Goal: Information Seeking & Learning: Find specific fact

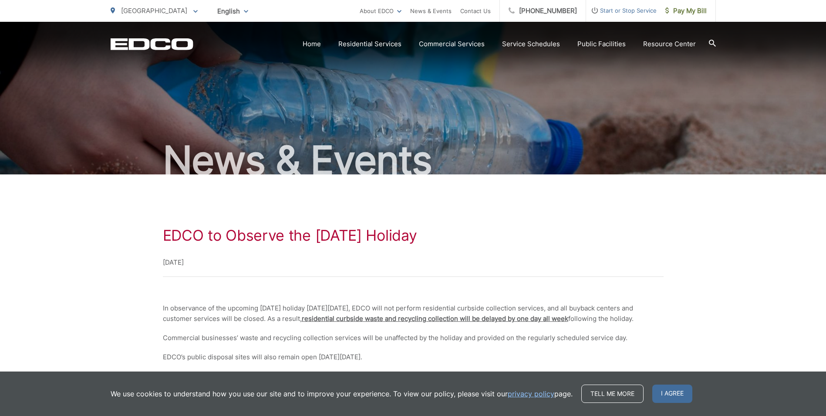
scroll to position [102, 0]
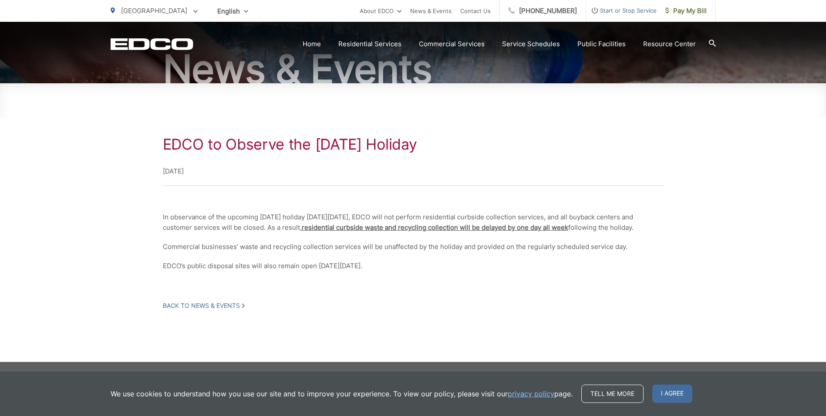
click at [102, 225] on div "EDCO to Observe the Labor Day Holiday September 1, 2025 In observance of the up…" at bounding box center [413, 222] width 826 height 278
click at [712, 42] on icon at bounding box center [712, 43] width 7 height 7
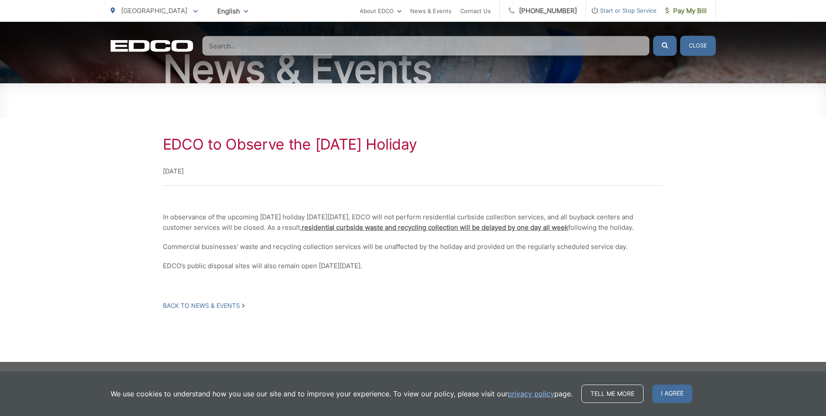
click at [440, 46] on input "Search" at bounding box center [426, 46] width 448 height 20
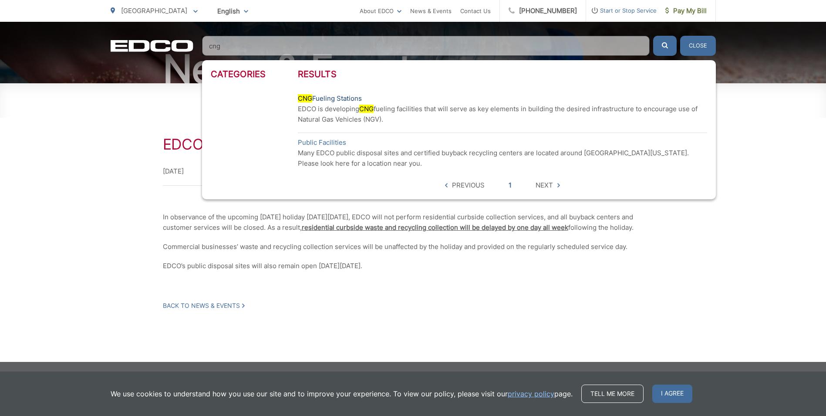
type input "cng"
click at [332, 99] on link "CNG Fueling Stations" at bounding box center [330, 98] width 64 height 10
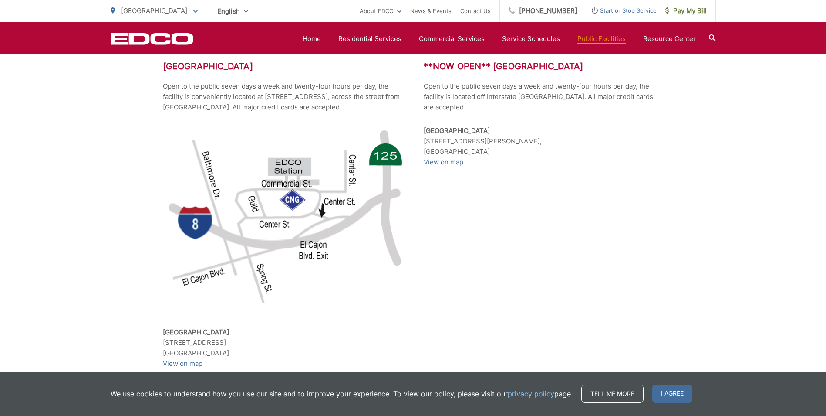
scroll to position [653, 0]
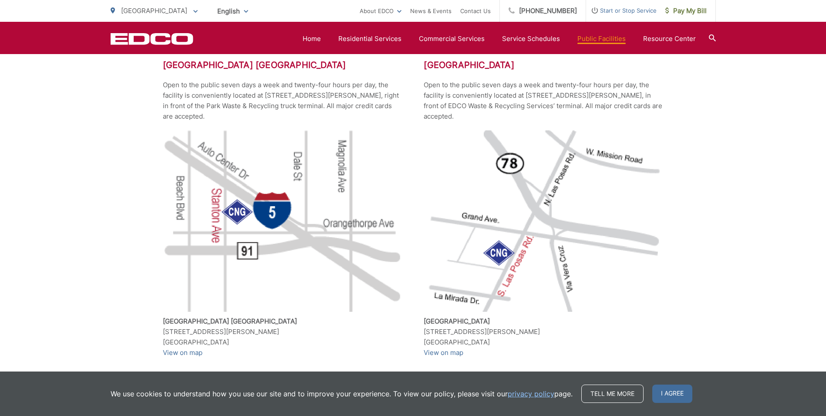
scroll to position [261, 0]
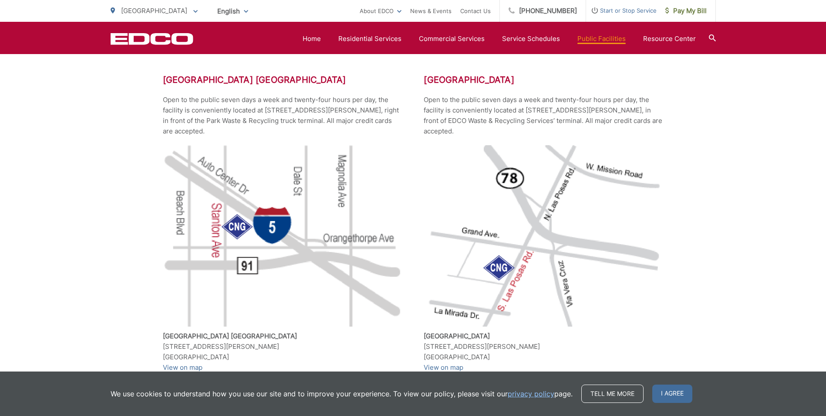
click at [137, 9] on span "[GEOGRAPHIC_DATA]" at bounding box center [154, 11] width 66 height 8
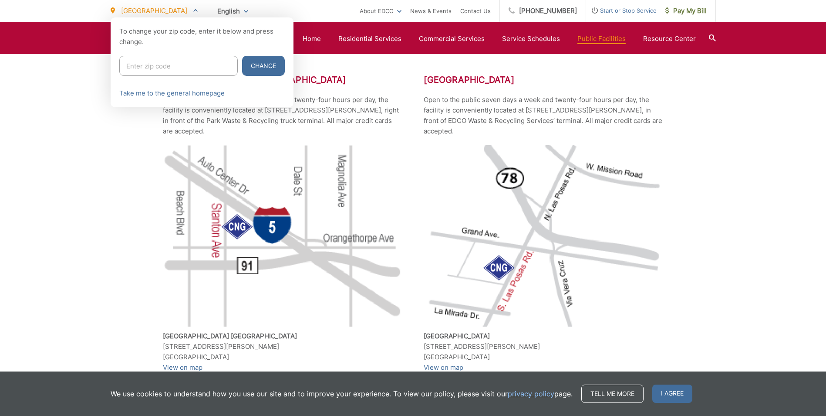
drag, startPoint x: 151, startPoint y: 61, endPoint x: 129, endPoint y: 170, distance: 110.6
click at [153, 68] on input "Enter zip code" at bounding box center [178, 66] width 118 height 20
type input "90245"
click at [242, 56] on button "Change" at bounding box center [263, 66] width 43 height 20
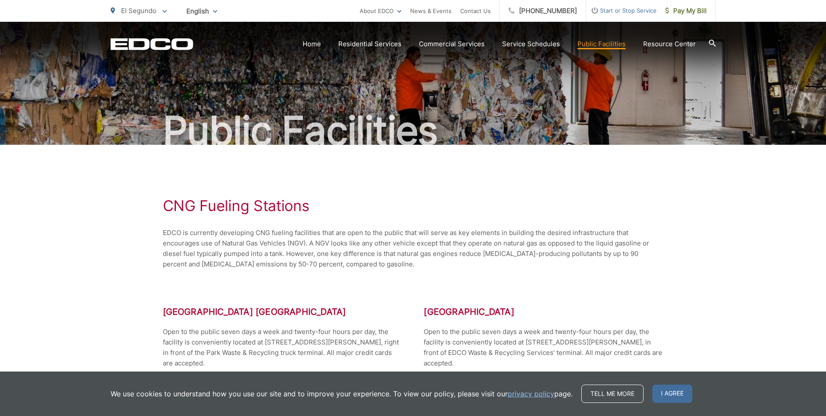
scroll to position [44, 0]
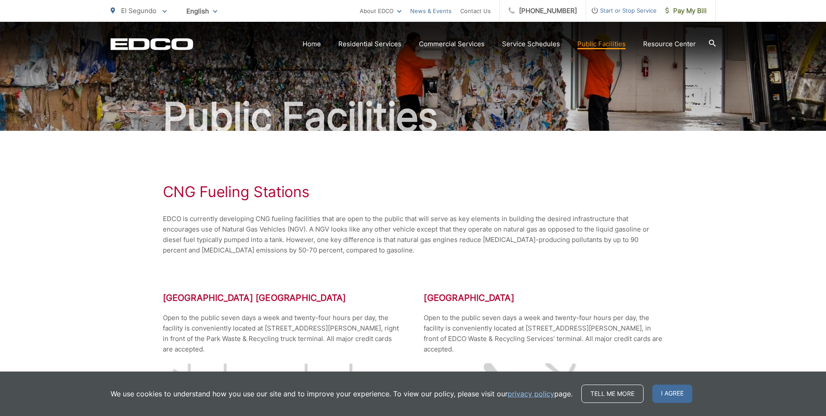
click at [440, 10] on link "News & Events" at bounding box center [430, 11] width 41 height 10
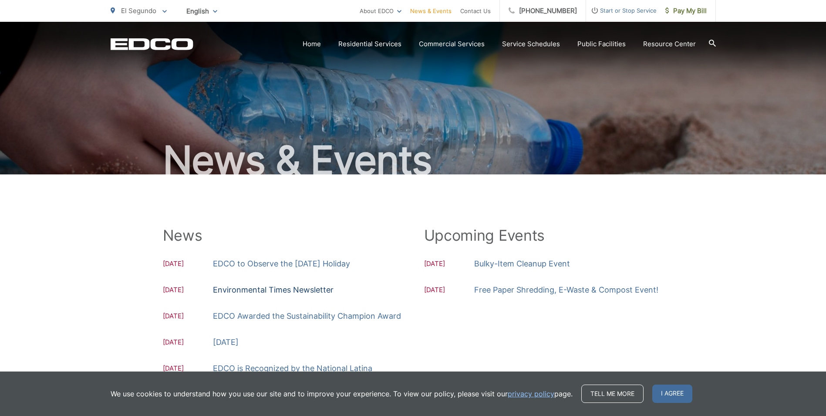
click at [276, 290] on link "Environmental Times Newsletter" at bounding box center [273, 289] width 121 height 13
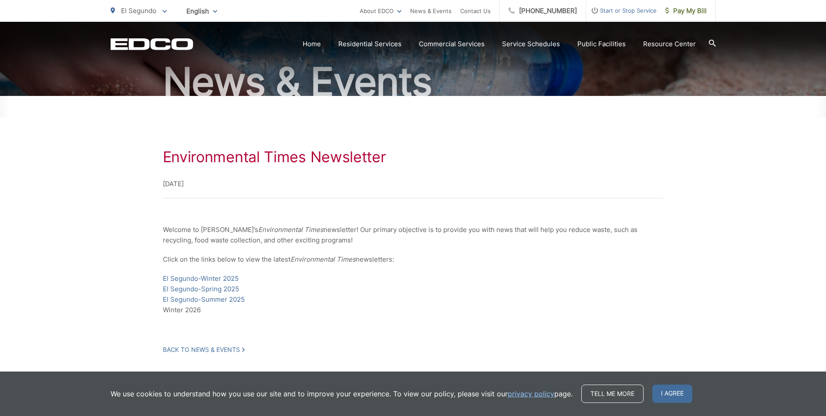
scroll to position [87, 0]
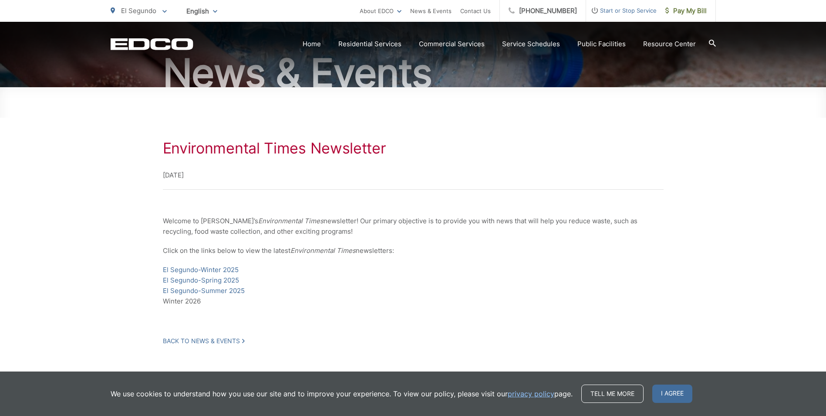
click at [336, 316] on div "Environmental Times Newsletter [DATE] Welcome to [PERSON_NAME]’s Environmental …" at bounding box center [413, 241] width 501 height 205
click at [259, 316] on div "Environmental Times Newsletter July 15, 2025 Welcome to EDCO’s Environmental Ti…" at bounding box center [413, 241] width 501 height 205
click at [216, 291] on link "El Segundo-Summer 2025" at bounding box center [204, 290] width 82 height 10
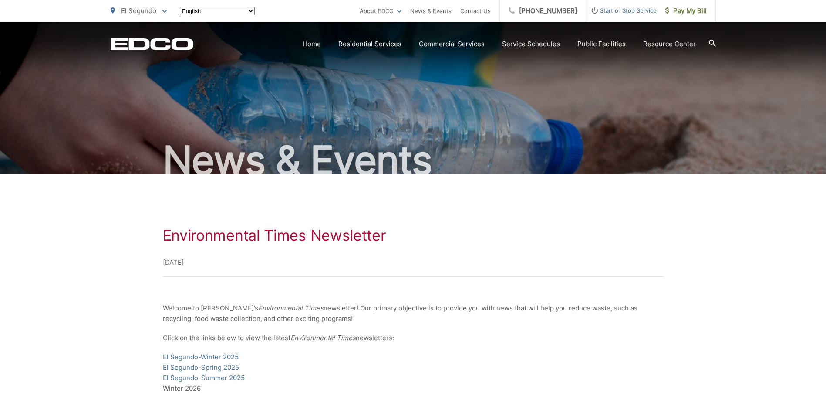
scroll to position [87, 0]
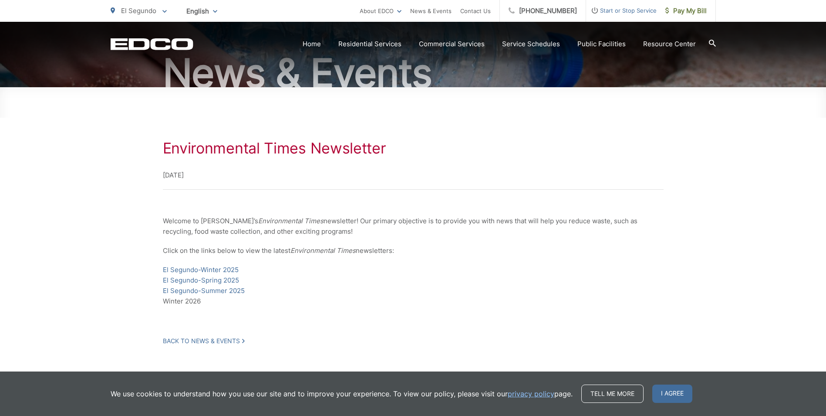
click at [139, 6] on p "El Segundo" at bounding box center [139, 11] width 56 height 10
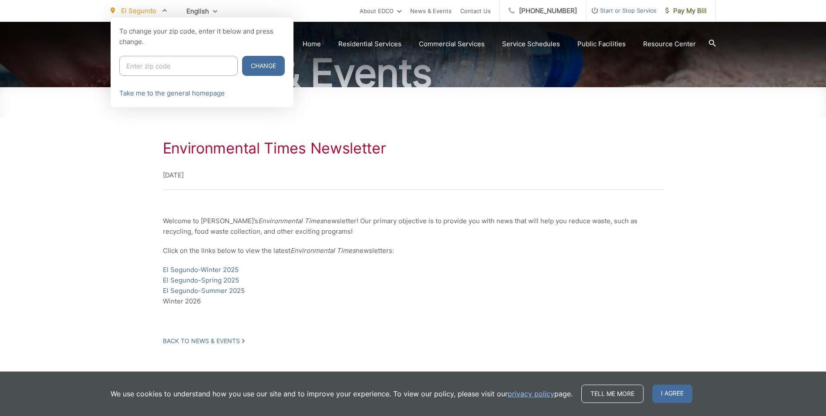
drag, startPoint x: 171, startPoint y: 68, endPoint x: 199, endPoint y: 72, distance: 28.7
click at [183, 64] on input "Enter zip code" at bounding box center [178, 66] width 118 height 20
type input "6"
type input "90275"
click at [242, 56] on button "Change" at bounding box center [263, 66] width 43 height 20
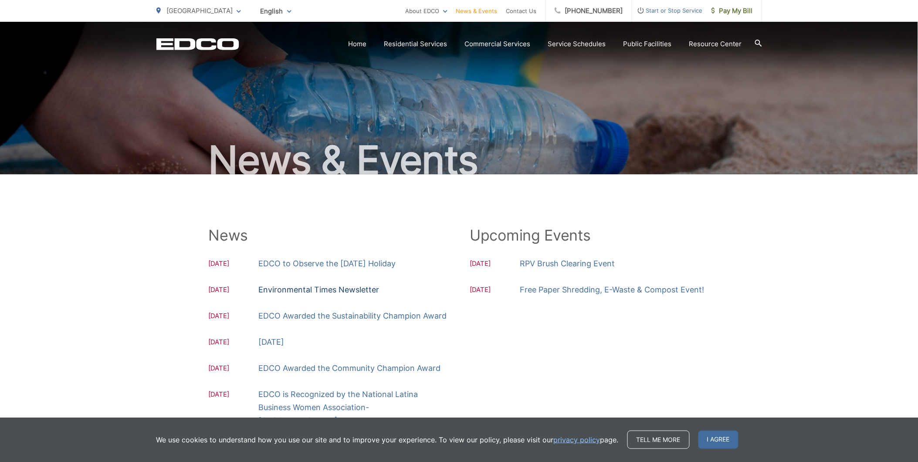
click at [319, 288] on link "Environmental Times Newsletter" at bounding box center [319, 289] width 121 height 13
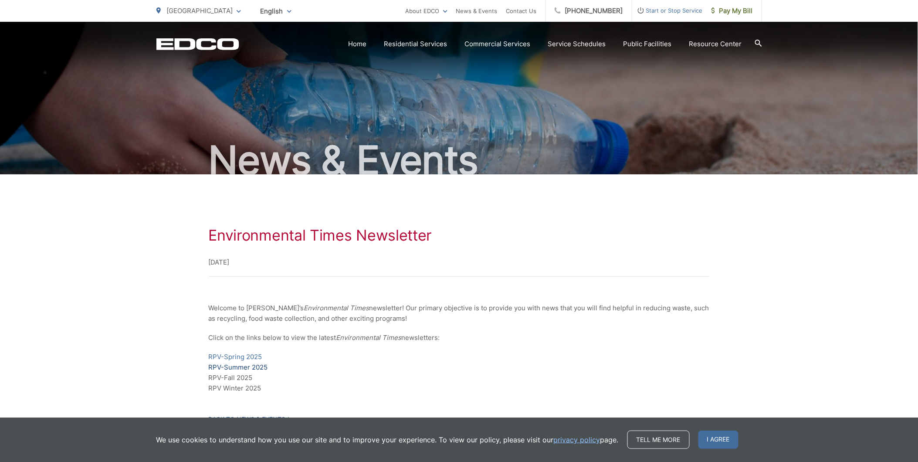
click at [245, 367] on link "RPV-Summer 2025" at bounding box center [238, 367] width 59 height 10
click at [188, 11] on span "[GEOGRAPHIC_DATA]" at bounding box center [200, 11] width 66 height 8
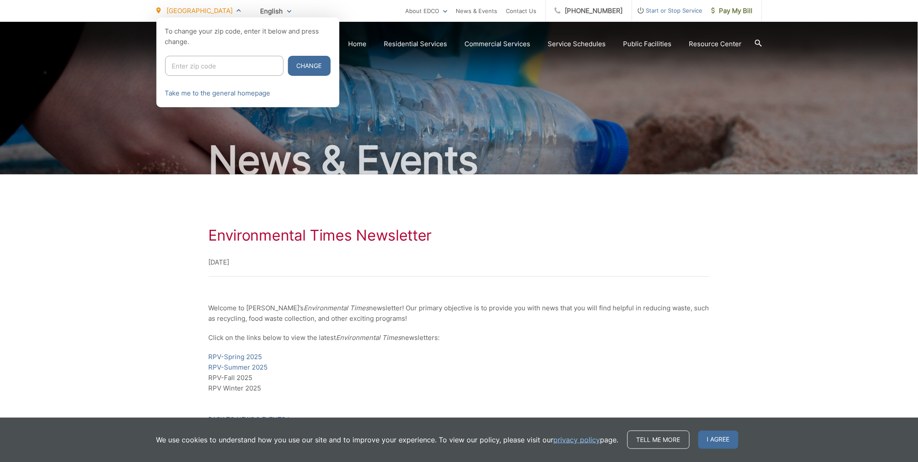
click at [220, 64] on input "Enter zip code" at bounding box center [224, 66] width 118 height 20
type input "90712"
click at [288, 56] on button "Change" at bounding box center [309, 66] width 43 height 20
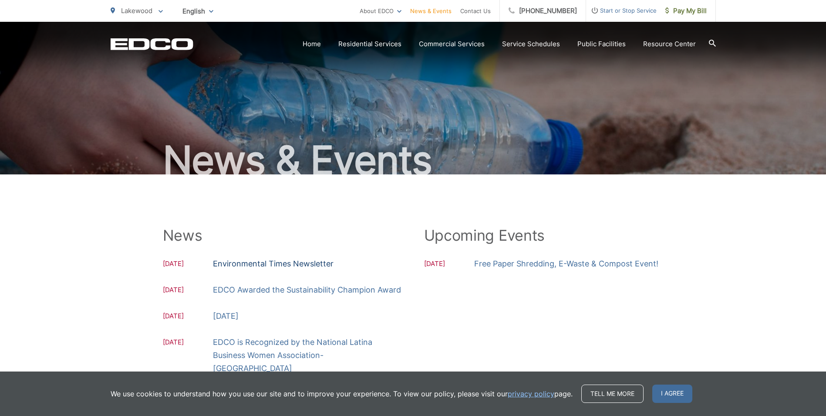
click at [266, 263] on link "Environmental Times Newsletter" at bounding box center [273, 263] width 121 height 13
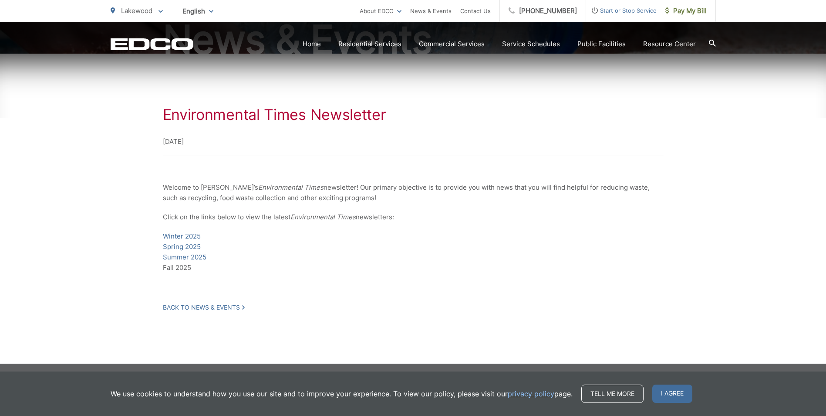
scroll to position [122, 0]
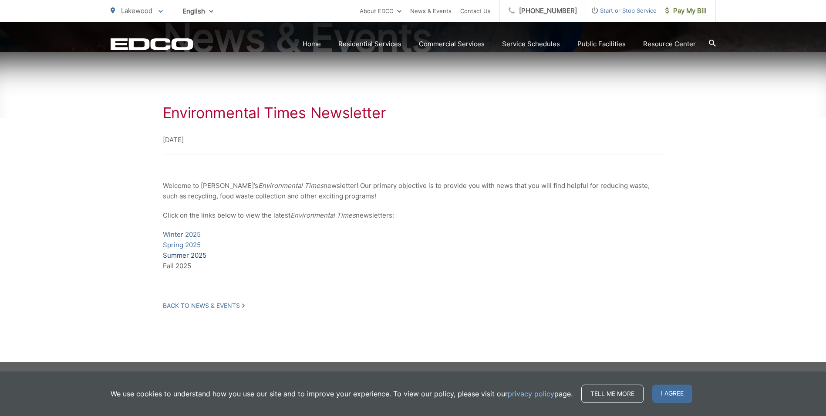
click at [193, 253] on link "Summer 2025" at bounding box center [185, 255] width 44 height 10
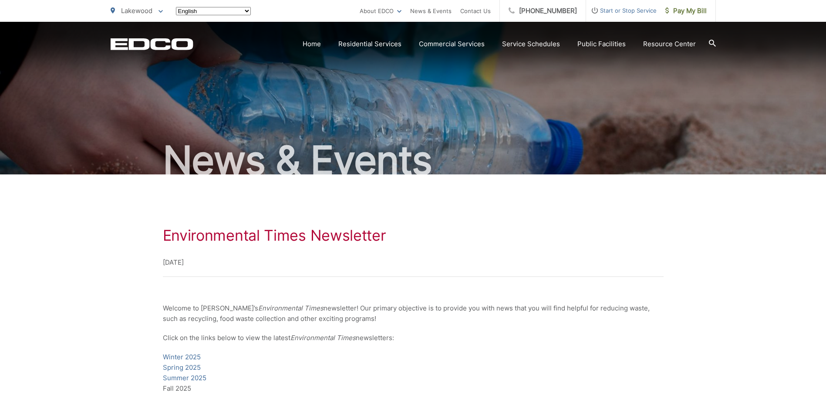
scroll to position [122, 0]
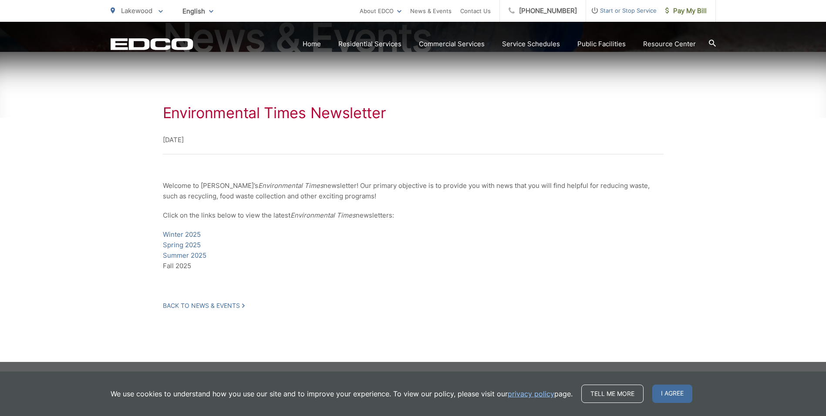
click at [143, 8] on span "Lakewood" at bounding box center [136, 11] width 31 height 8
